Goal: Information Seeking & Learning: Compare options

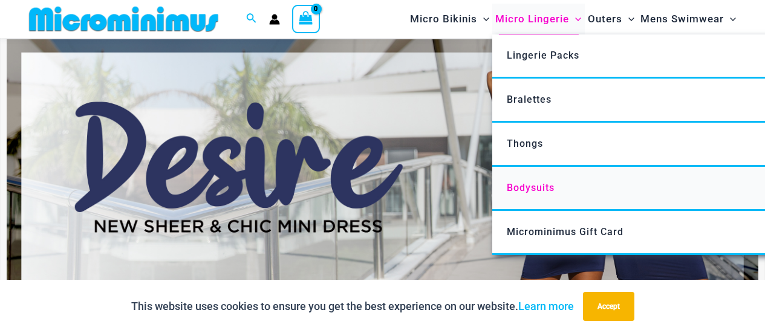
scroll to position [51, 0]
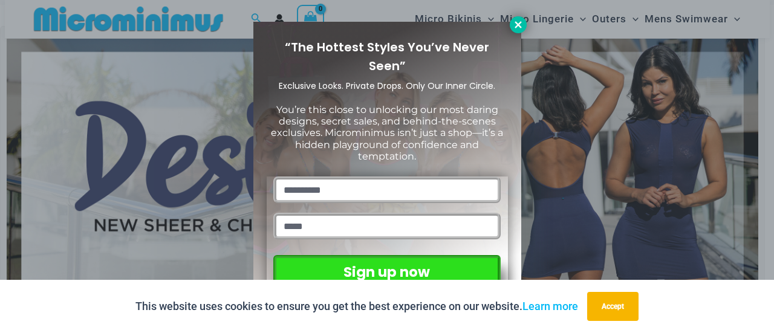
click at [518, 32] on button at bounding box center [518, 24] width 17 height 17
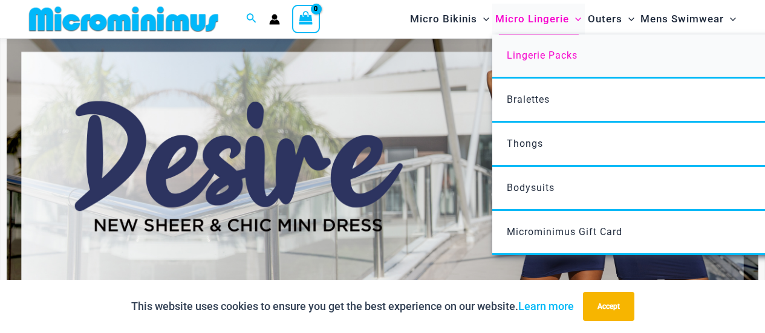
click at [544, 50] on span "Lingerie Packs" at bounding box center [542, 55] width 71 height 11
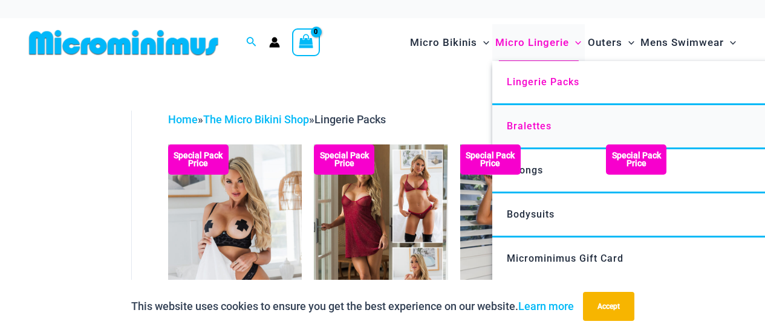
click at [561, 128] on link "Bralettes" at bounding box center [672, 127] width 360 height 44
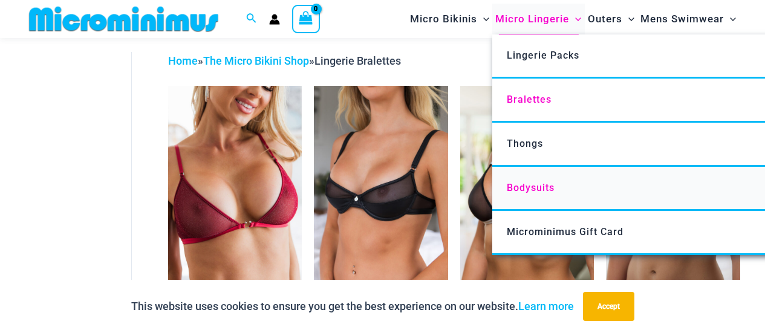
scroll to position [51, 0]
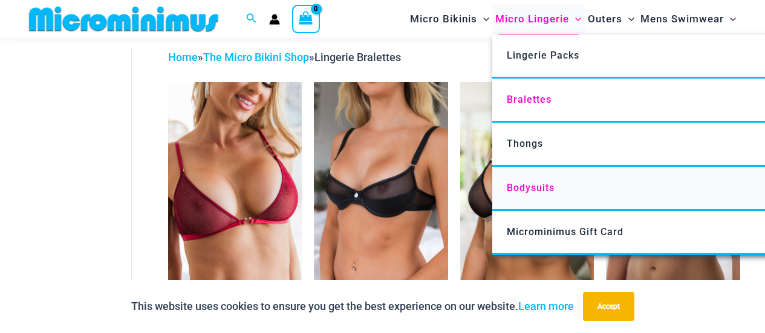
click at [545, 191] on span "Bodysuits" at bounding box center [531, 187] width 48 height 11
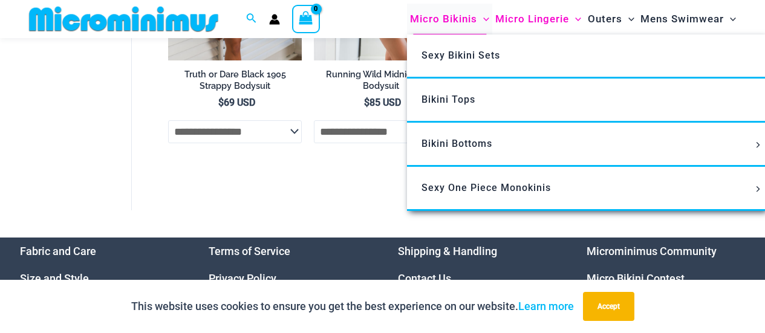
scroll to position [215, 0]
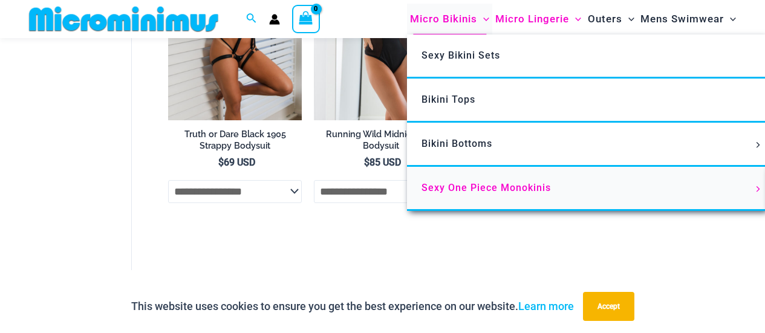
click at [493, 184] on span "Sexy One Piece Monokinis" at bounding box center [485, 187] width 129 height 11
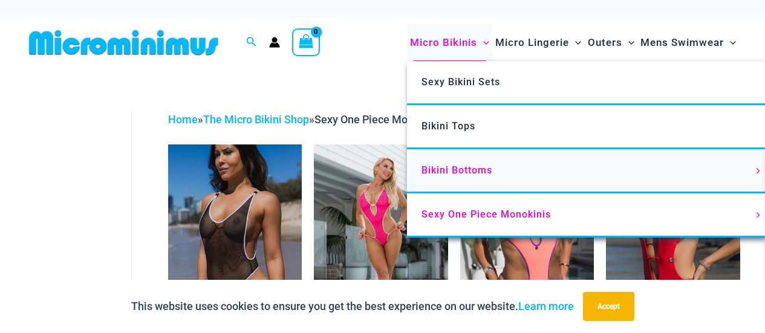
click at [464, 157] on link "Bikini Bottoms" at bounding box center [587, 171] width 360 height 44
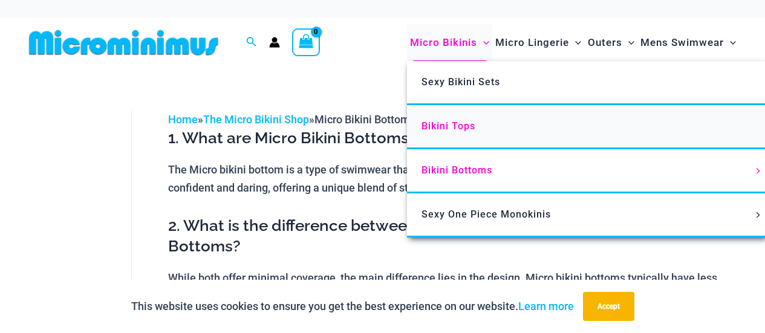
click at [461, 137] on link "Bikini Tops" at bounding box center [587, 127] width 360 height 44
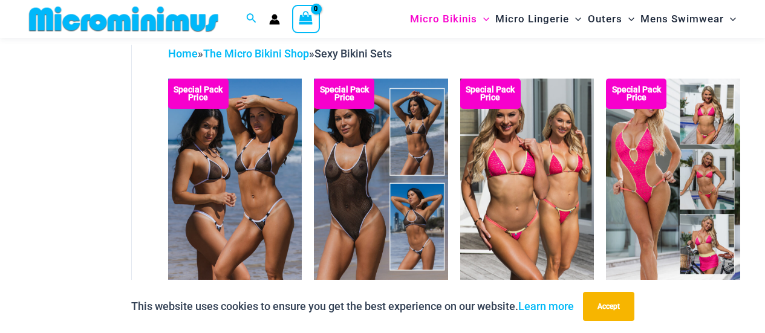
scroll to position [51, 0]
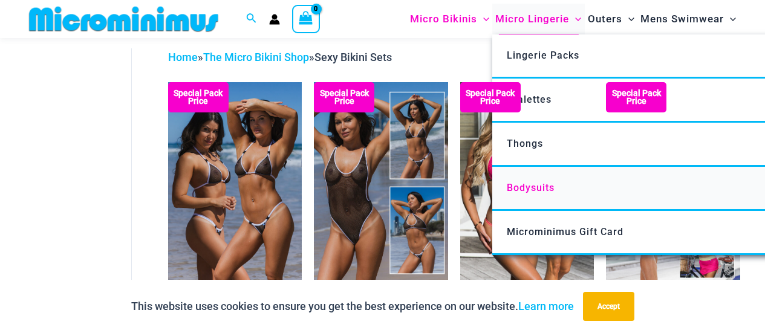
click at [538, 182] on span "Bodysuits" at bounding box center [531, 187] width 48 height 11
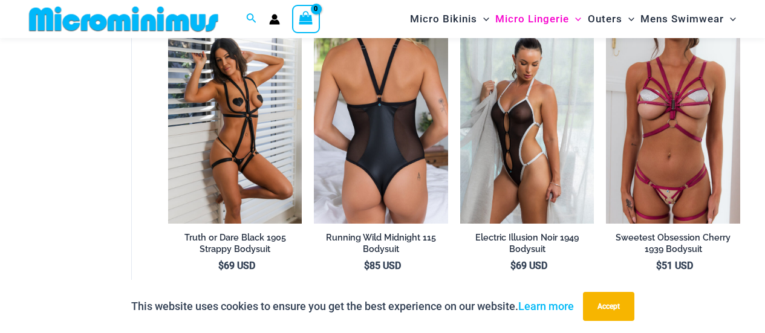
scroll to position [110, 0]
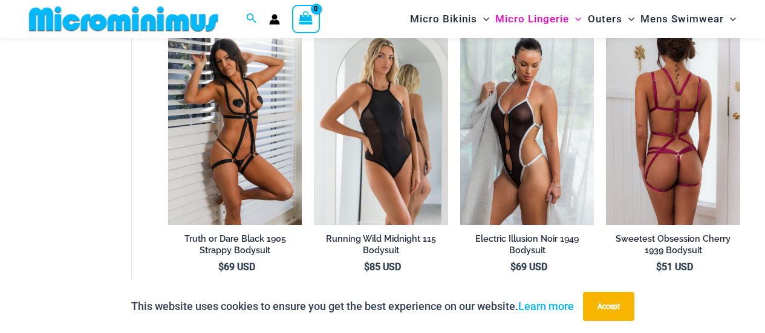
click at [683, 99] on img at bounding box center [673, 124] width 134 height 201
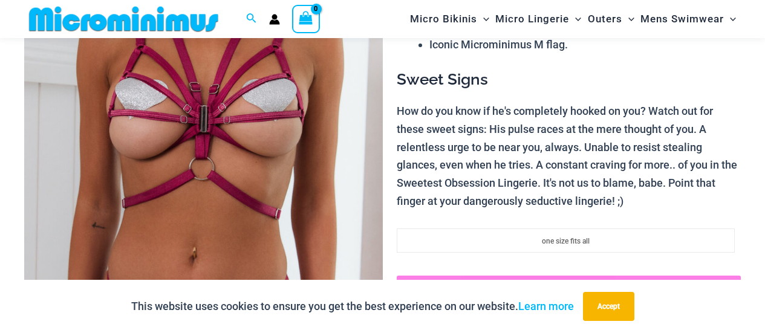
scroll to position [291, 0]
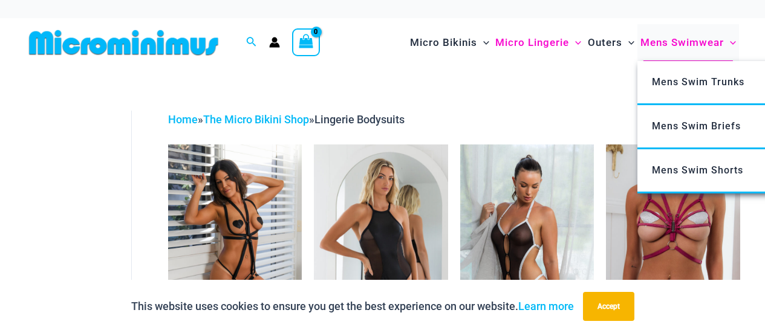
click at [667, 49] on span "Mens Swimwear" at bounding box center [681, 42] width 83 height 31
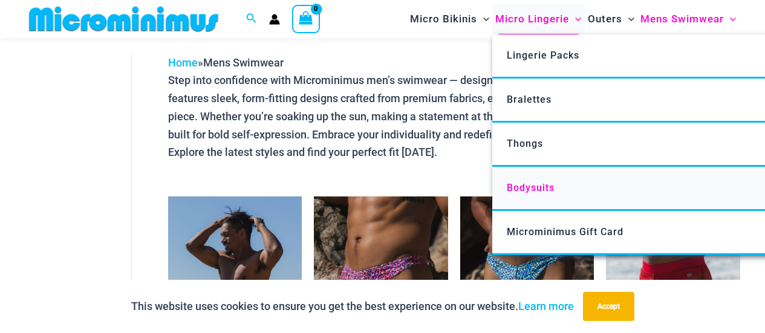
scroll to position [50, 0]
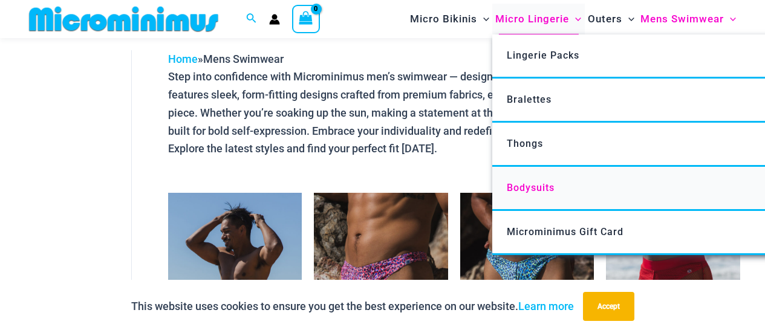
click at [543, 194] on link "Bodysuits" at bounding box center [672, 189] width 360 height 44
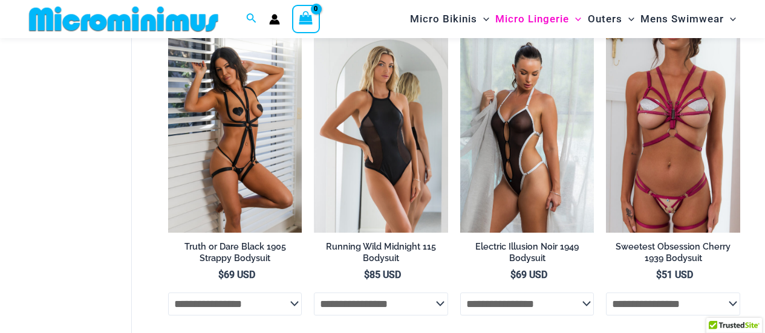
scroll to position [110, 0]
